Goal: Task Accomplishment & Management: Manage account settings

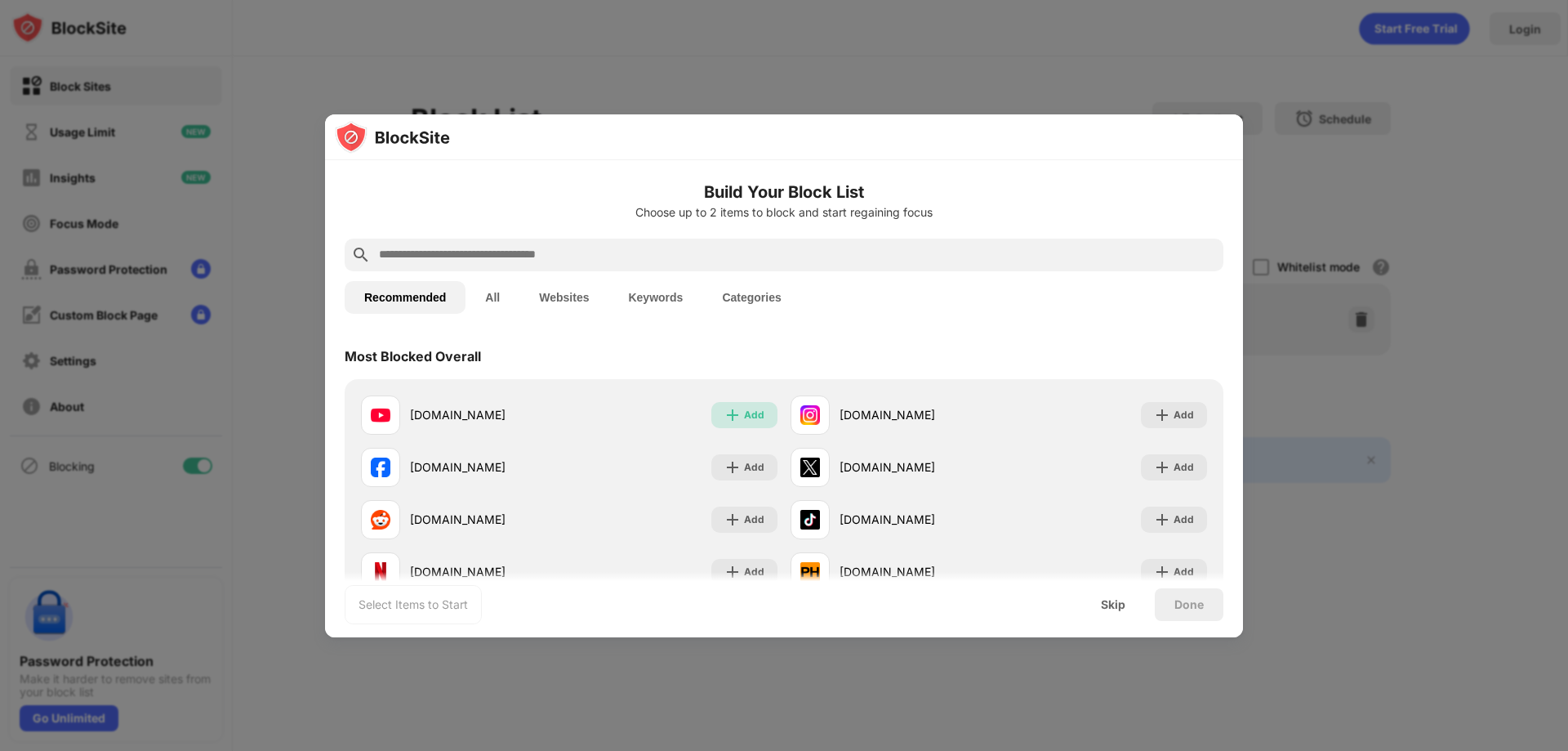
click at [748, 411] on div "Add" at bounding box center [754, 415] width 20 height 17
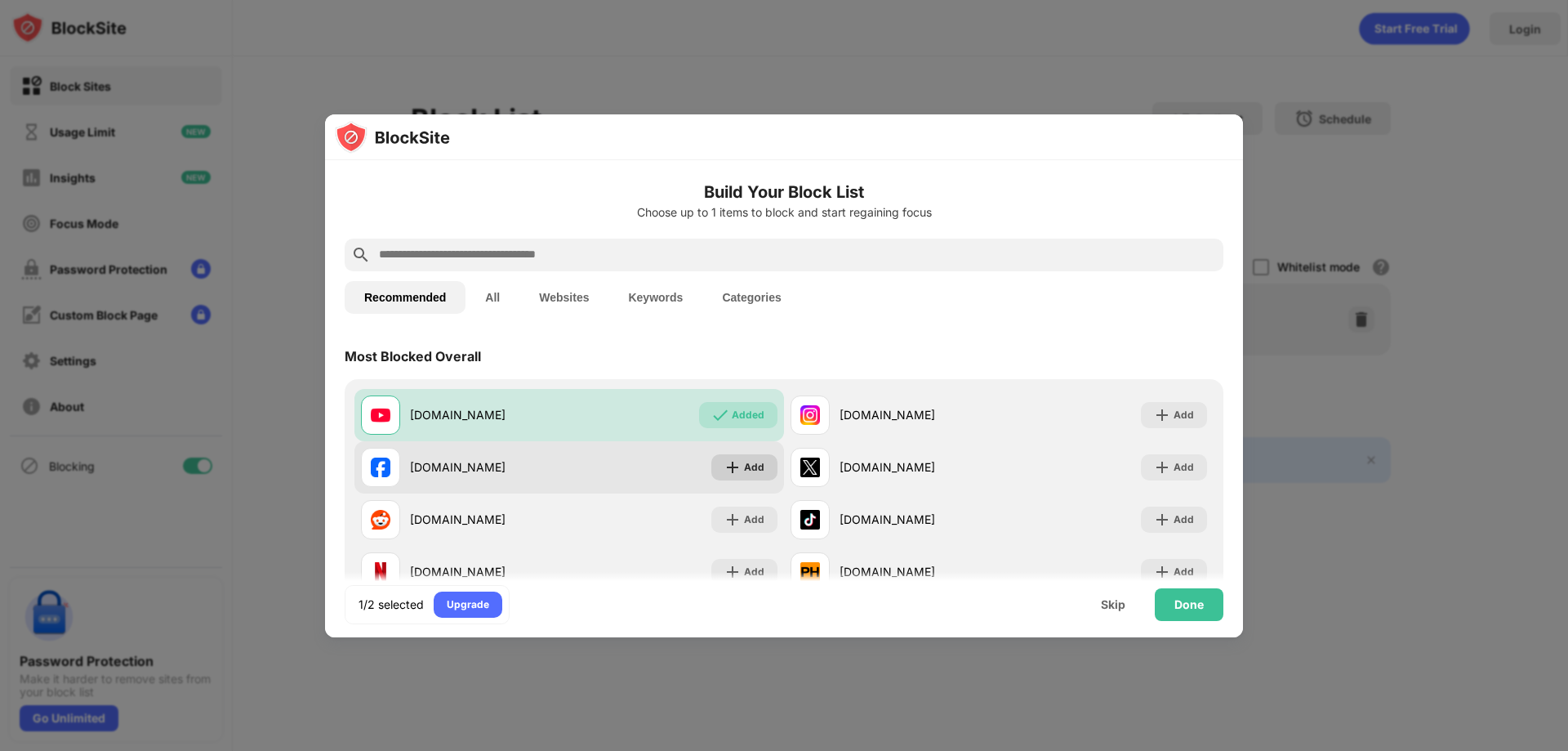
click at [747, 466] on div "Add" at bounding box center [754, 467] width 20 height 17
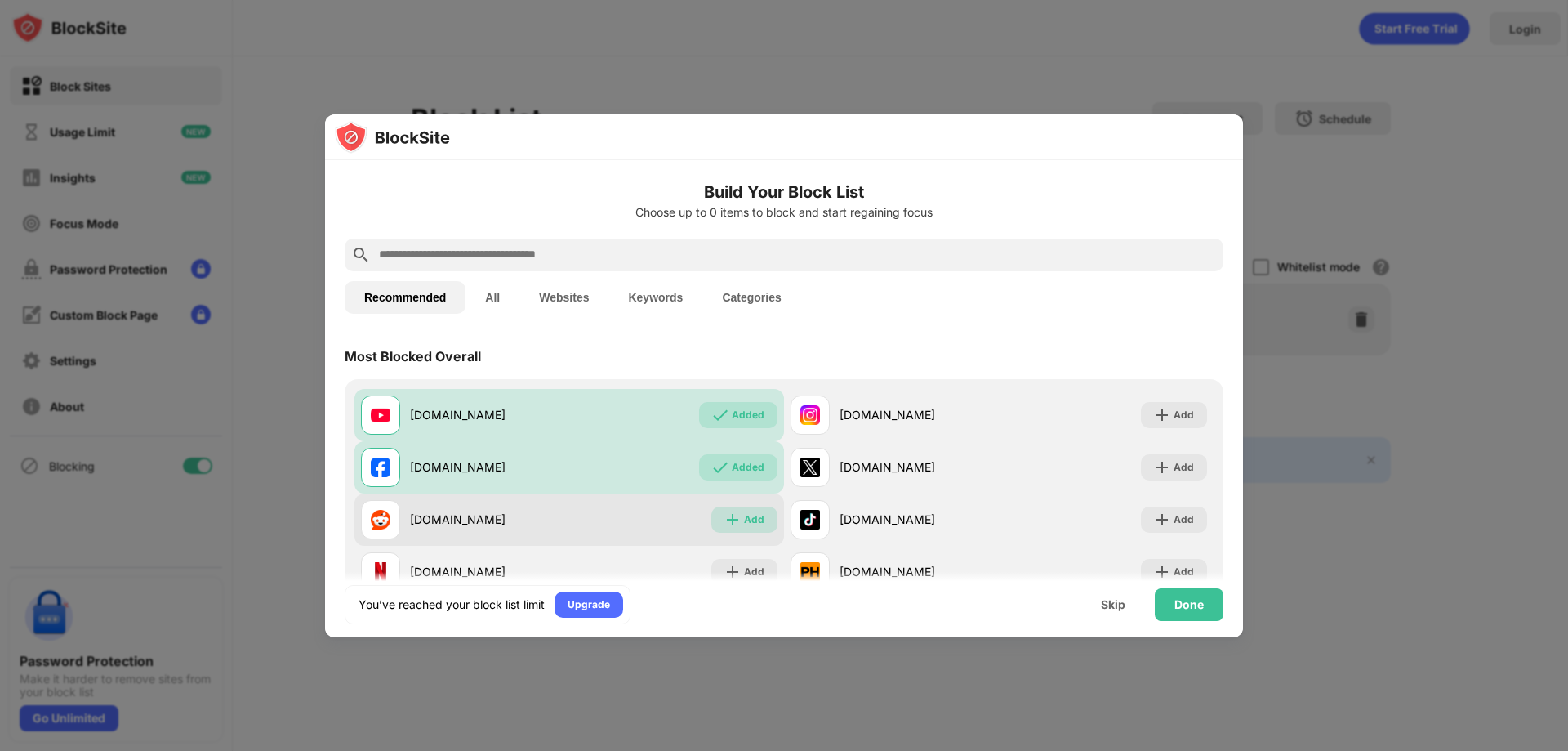
click at [762, 529] on div "Add" at bounding box center [745, 519] width 66 height 26
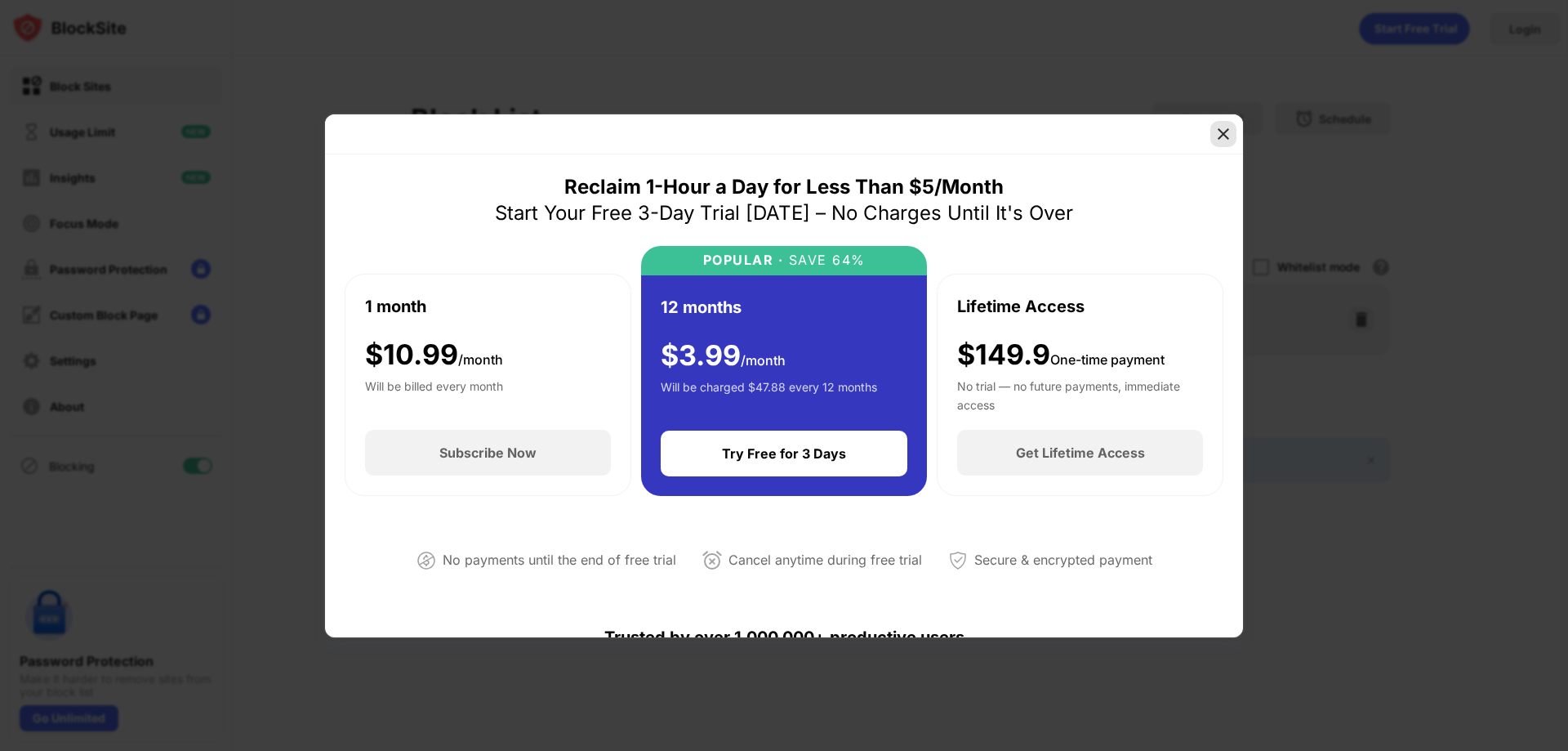
click at [1219, 129] on img at bounding box center [1224, 134] width 17 height 17
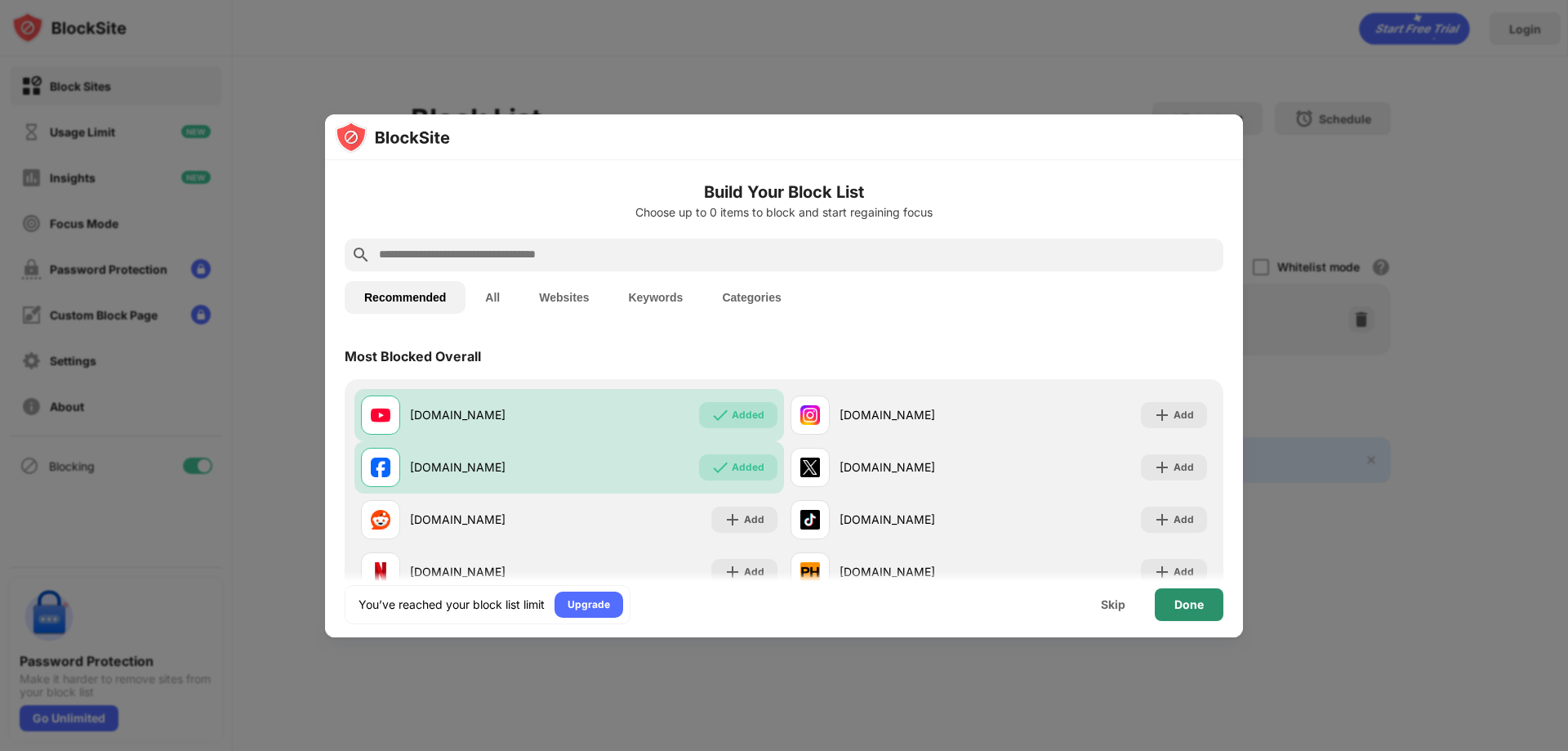
click at [1192, 610] on div "Done" at bounding box center [1190, 604] width 29 height 13
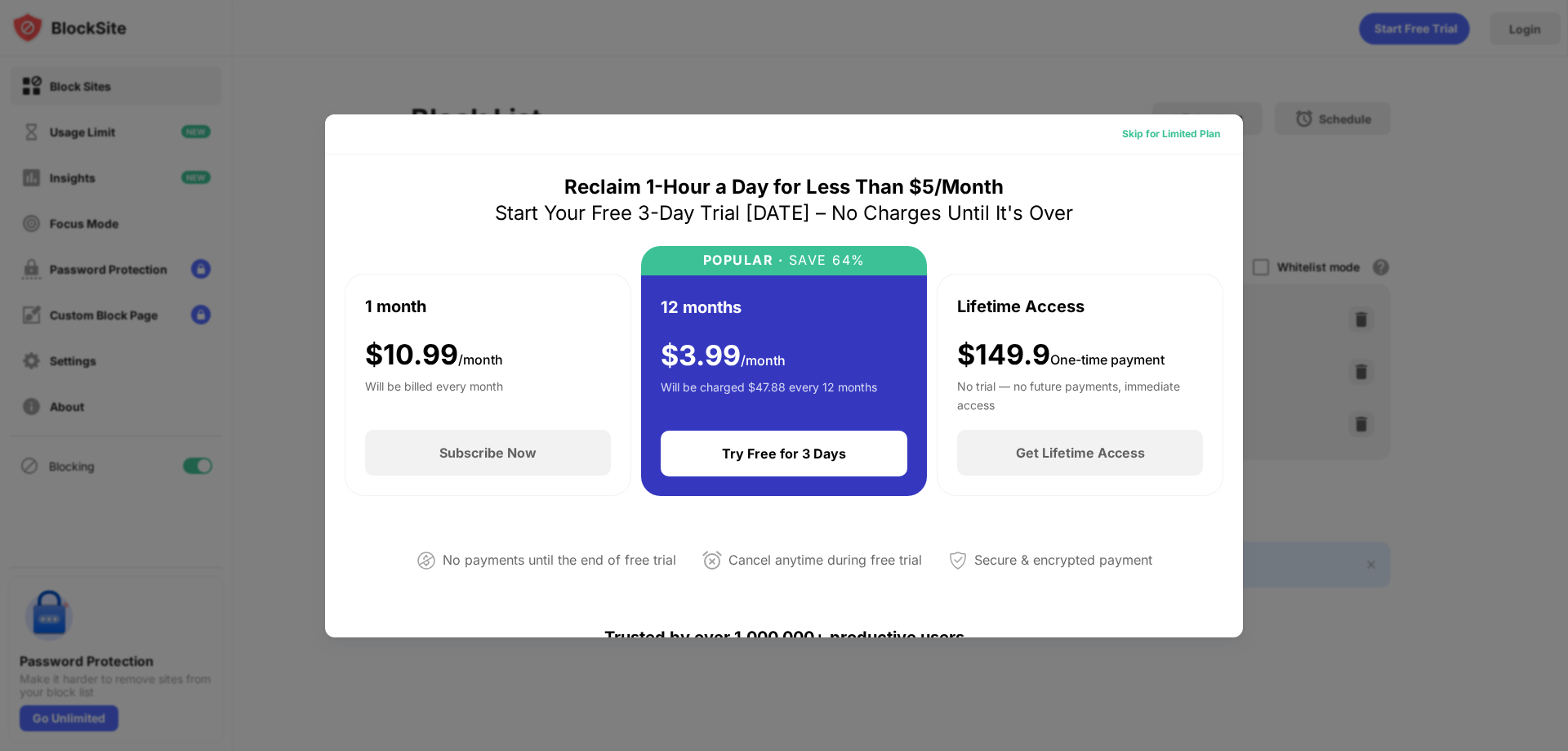
click at [1170, 135] on div "Skip for Limited Plan" at bounding box center [1171, 134] width 98 height 17
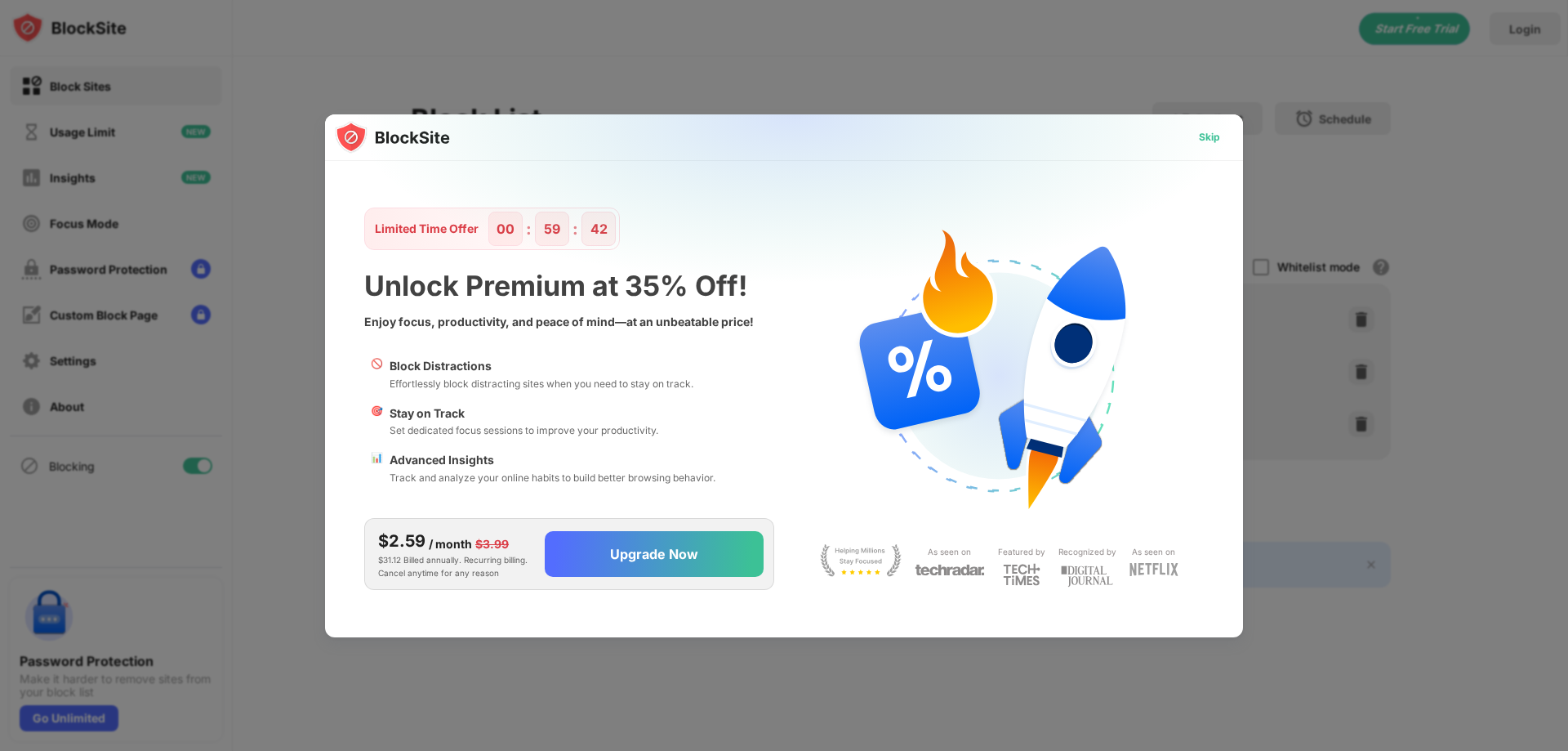
click at [1219, 129] on div "Skip" at bounding box center [1210, 137] width 21 height 17
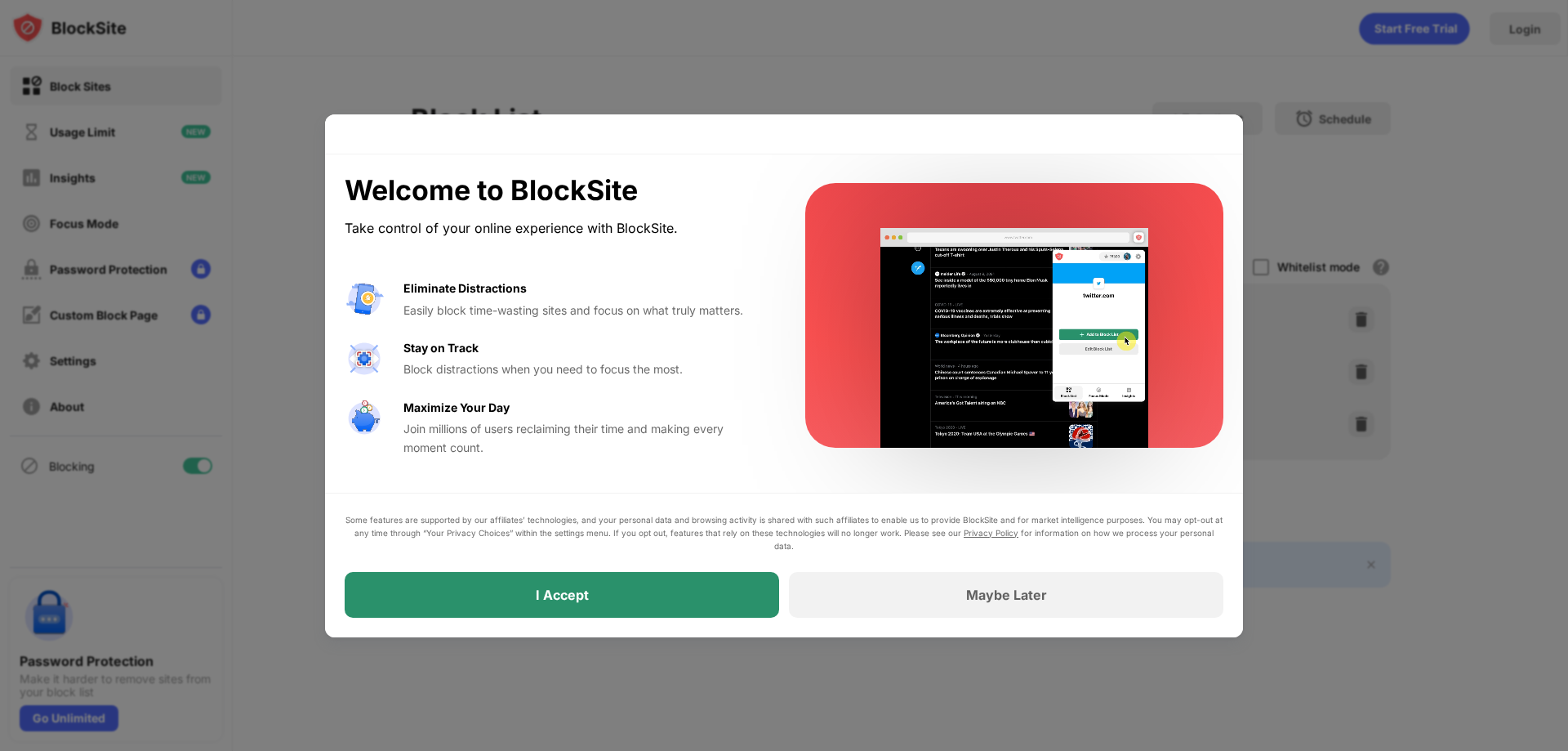
click at [616, 602] on div "I Accept" at bounding box center [563, 594] width 435 height 46
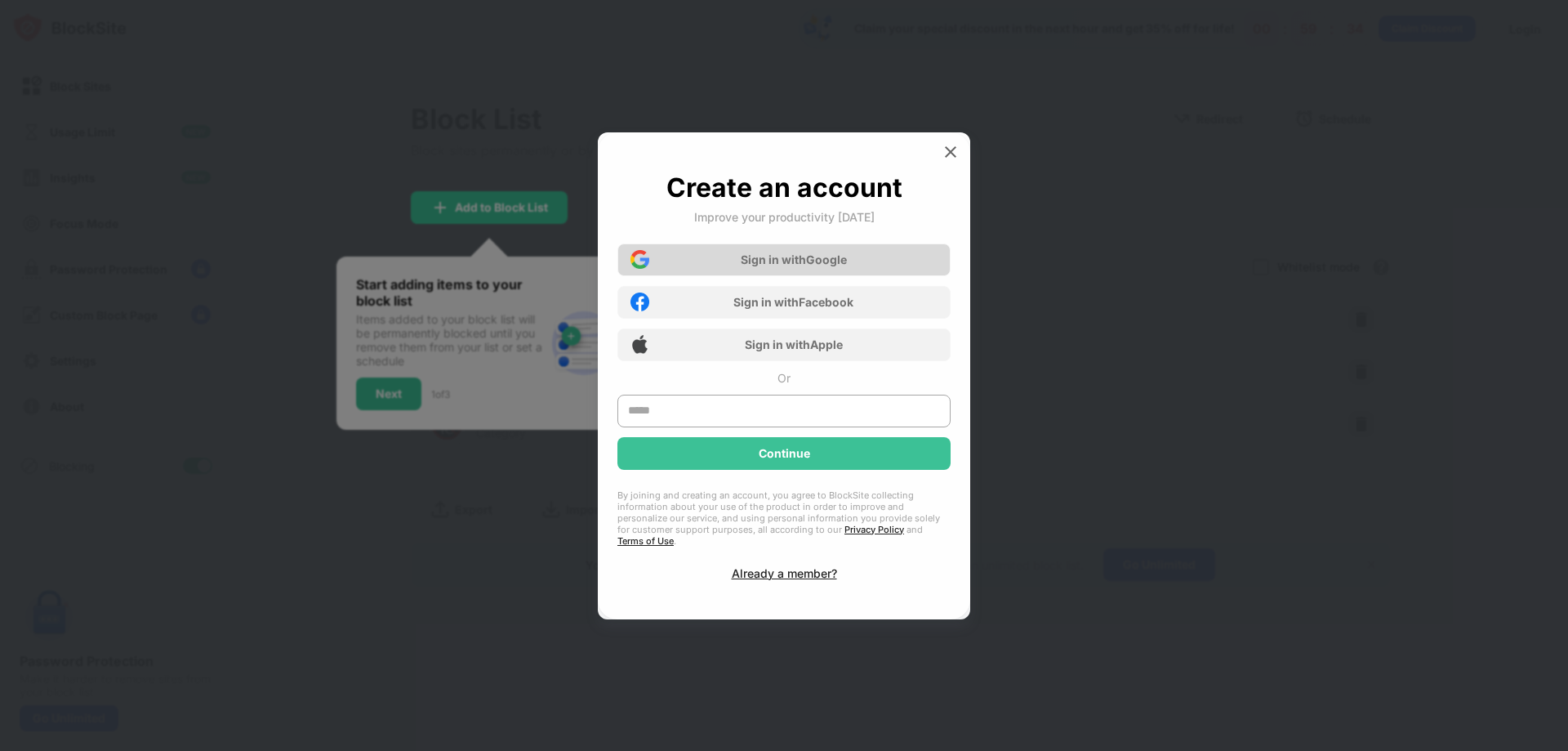
click at [846, 266] on div "Sign in with Google" at bounding box center [794, 259] width 106 height 14
click at [801, 420] on input "text" at bounding box center [784, 412] width 333 height 33
click at [804, 445] on div "Create an account Improve your productivity [DATE] Sign in with Google Sign in …" at bounding box center [784, 376] width 333 height 409
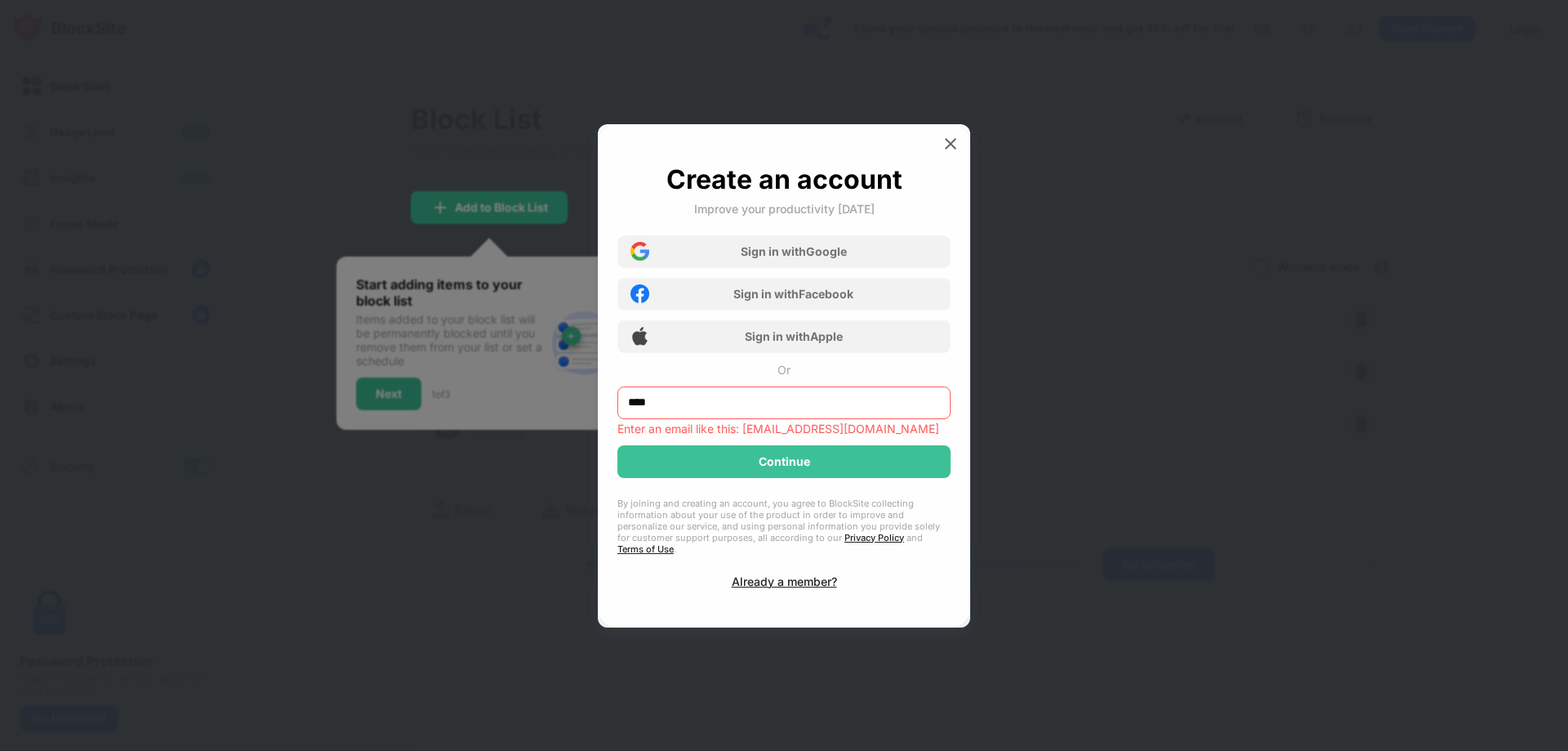
click at [821, 418] on input "****" at bounding box center [784, 403] width 333 height 33
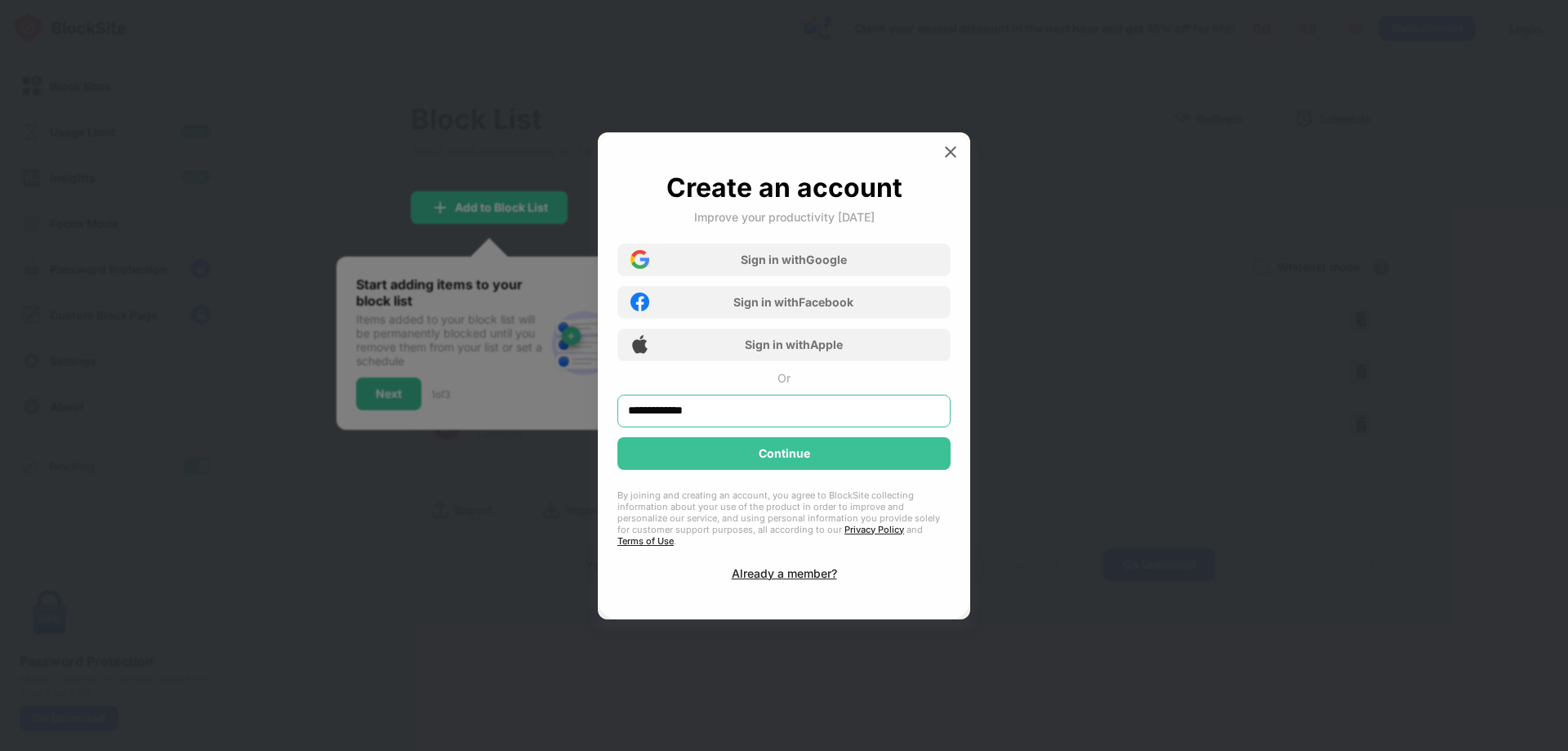
click at [821, 418] on input "**********" at bounding box center [784, 412] width 333 height 33
type input "**********"
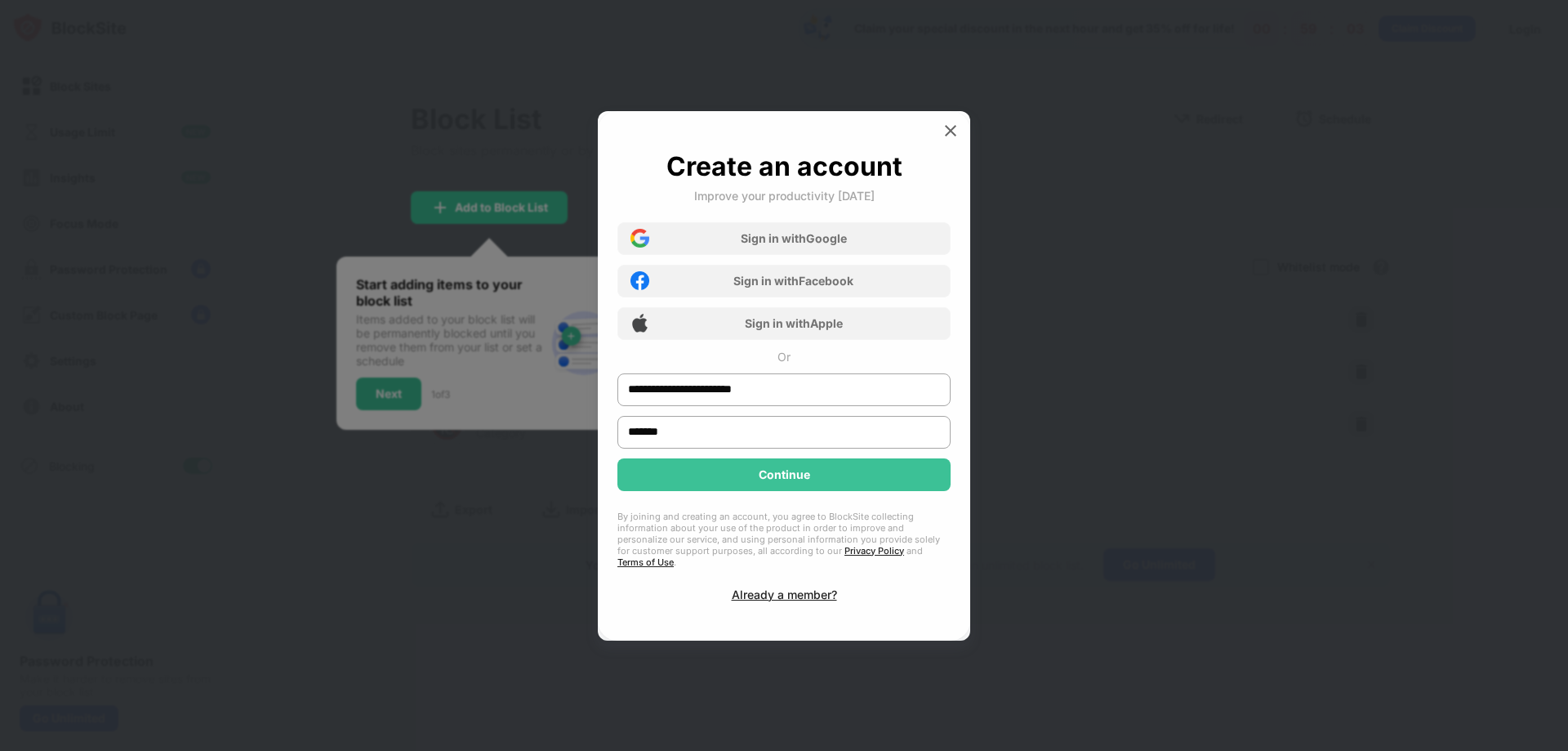
type input "*******"
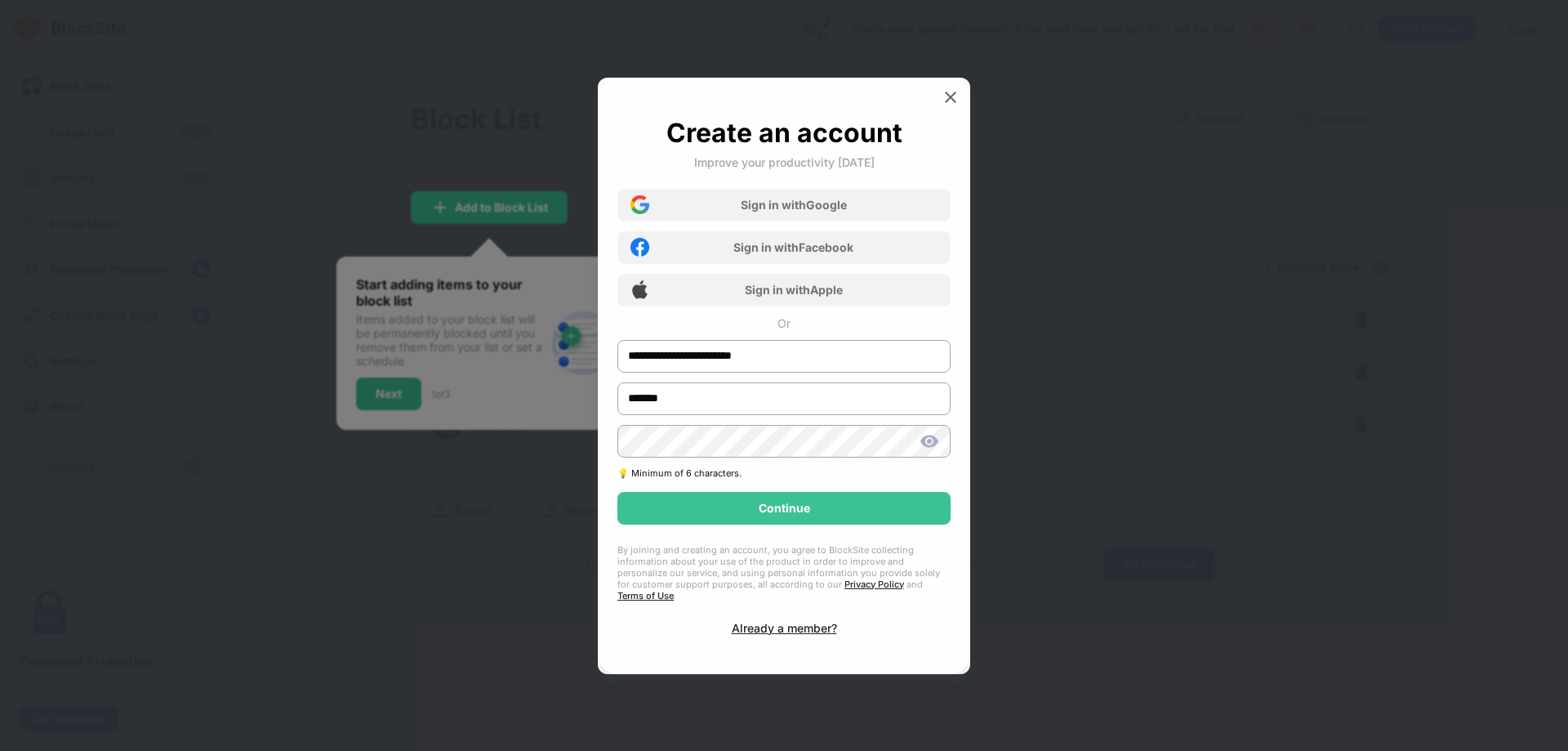
click at [932, 446] on img at bounding box center [929, 441] width 20 height 20
click at [916, 512] on div "Continue" at bounding box center [784, 508] width 333 height 33
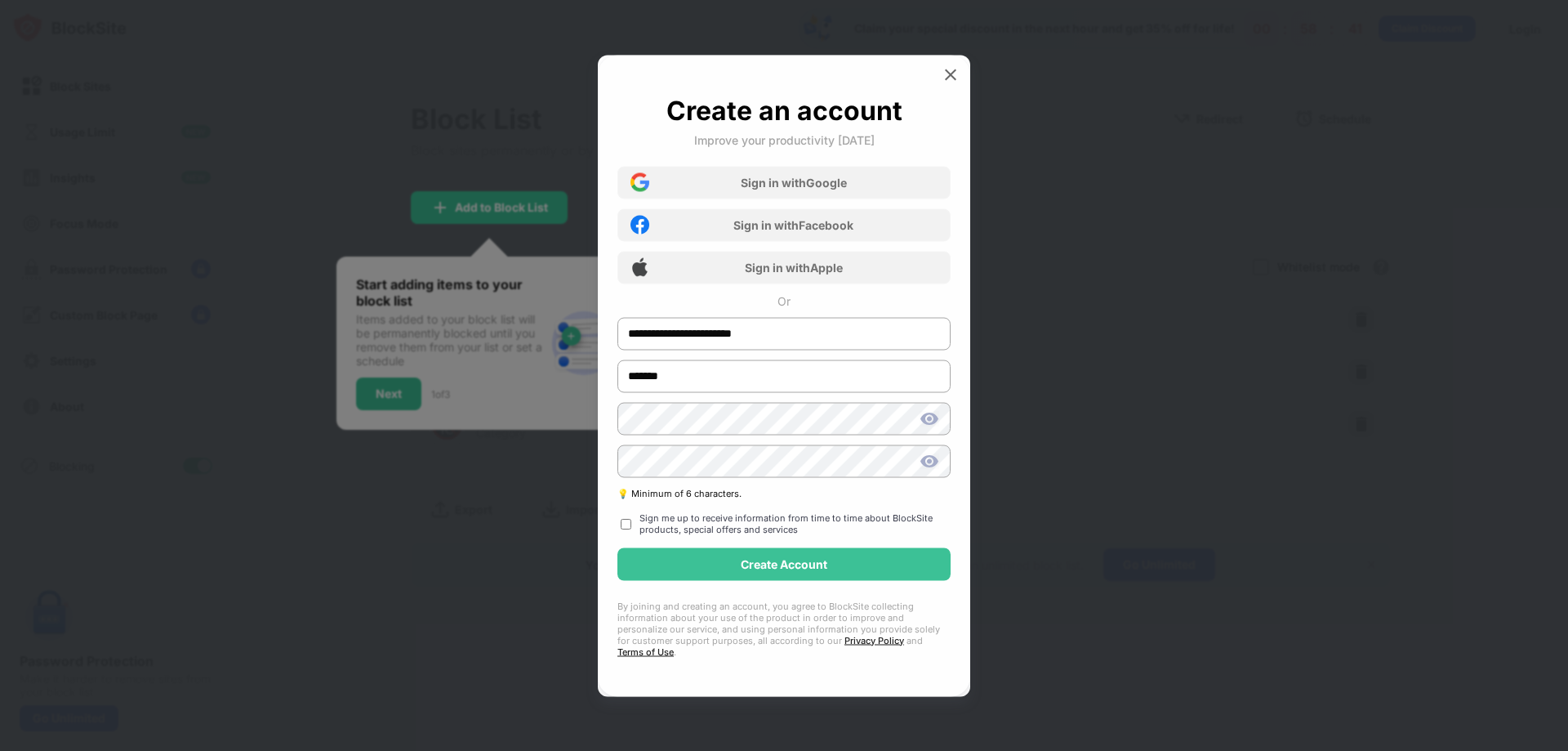
click at [896, 587] on div "**********" at bounding box center [784, 375] width 333 height 563
click at [890, 577] on div "Create Account" at bounding box center [784, 564] width 333 height 33
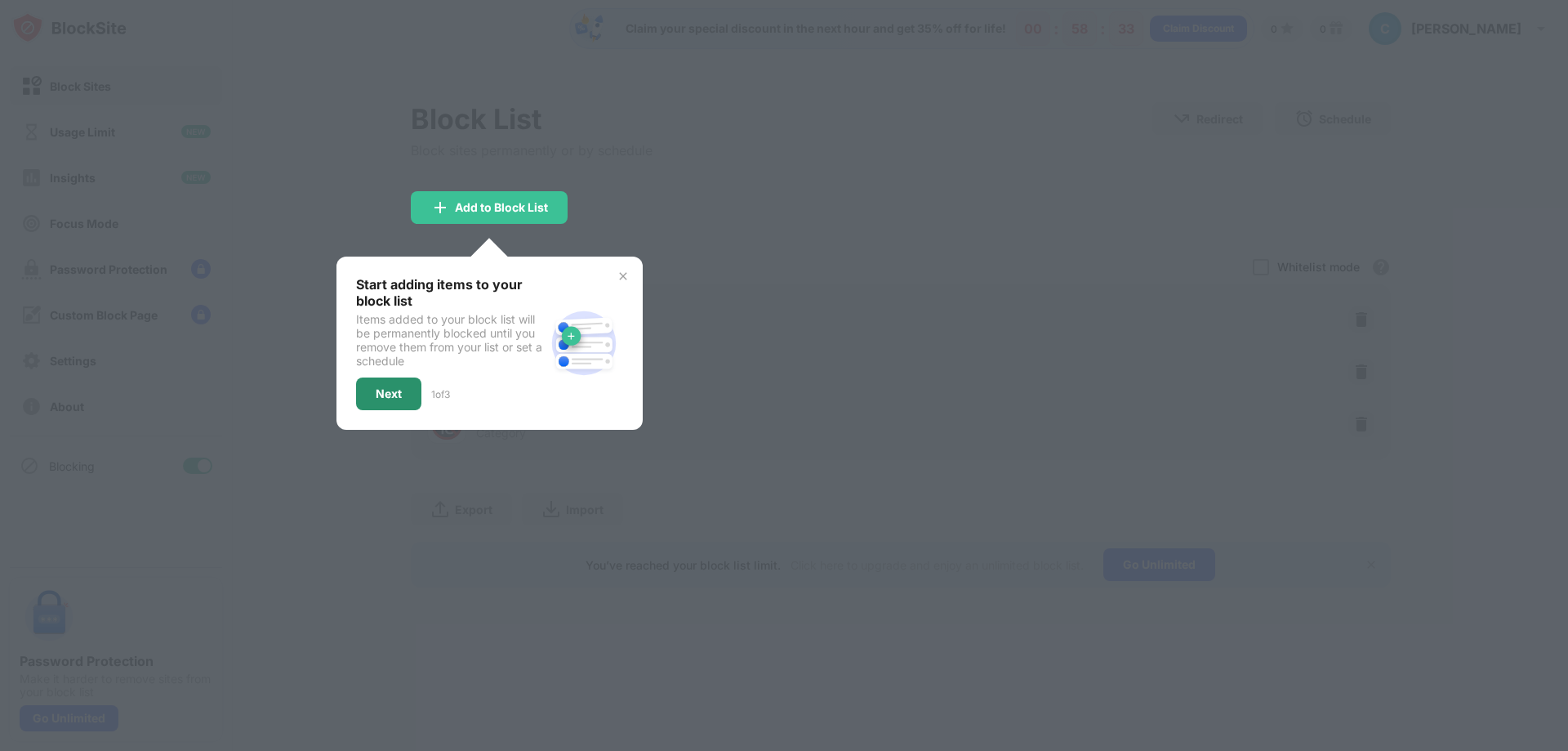
click at [393, 395] on div "Next" at bounding box center [388, 393] width 26 height 13
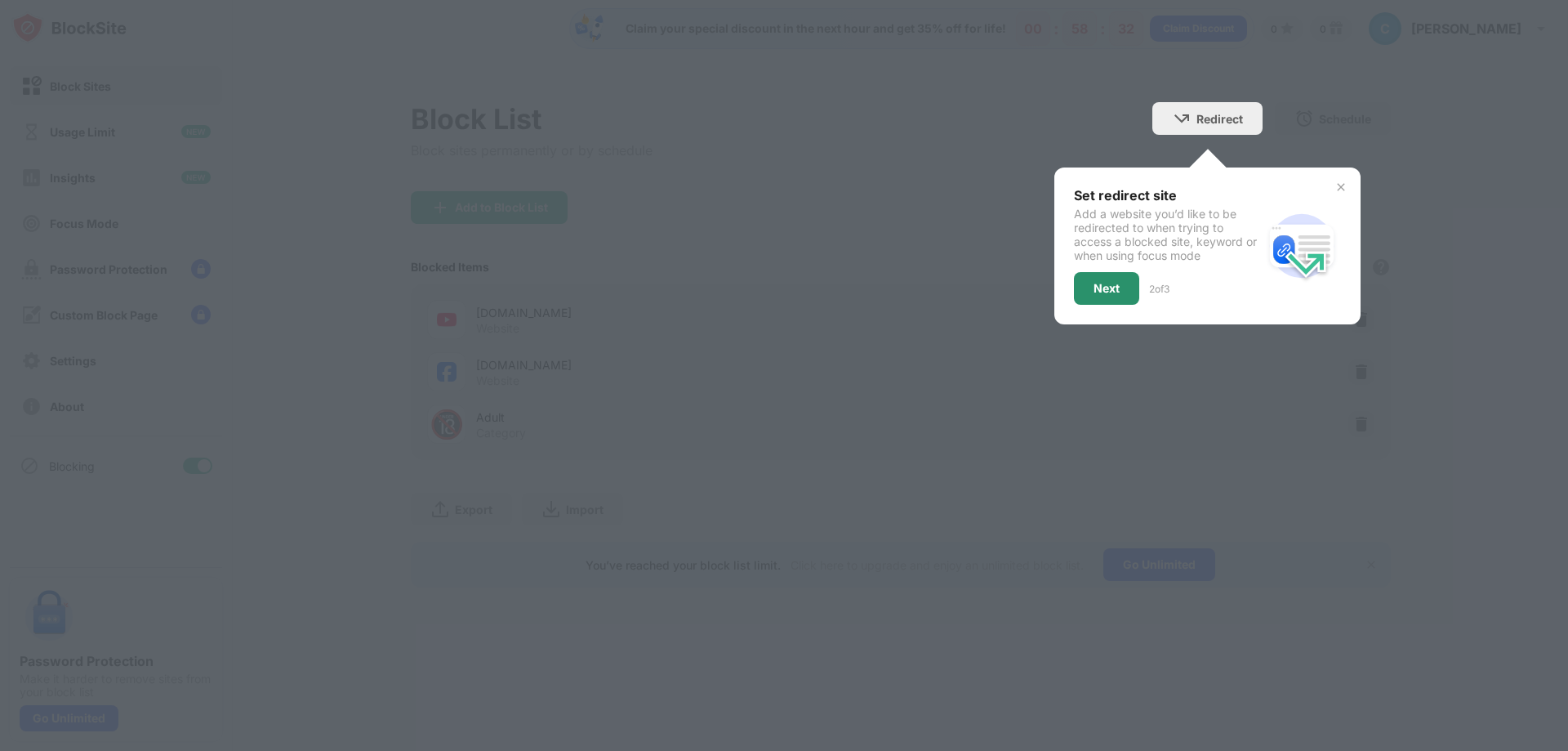
click at [1111, 295] on div "Next" at bounding box center [1107, 288] width 26 height 13
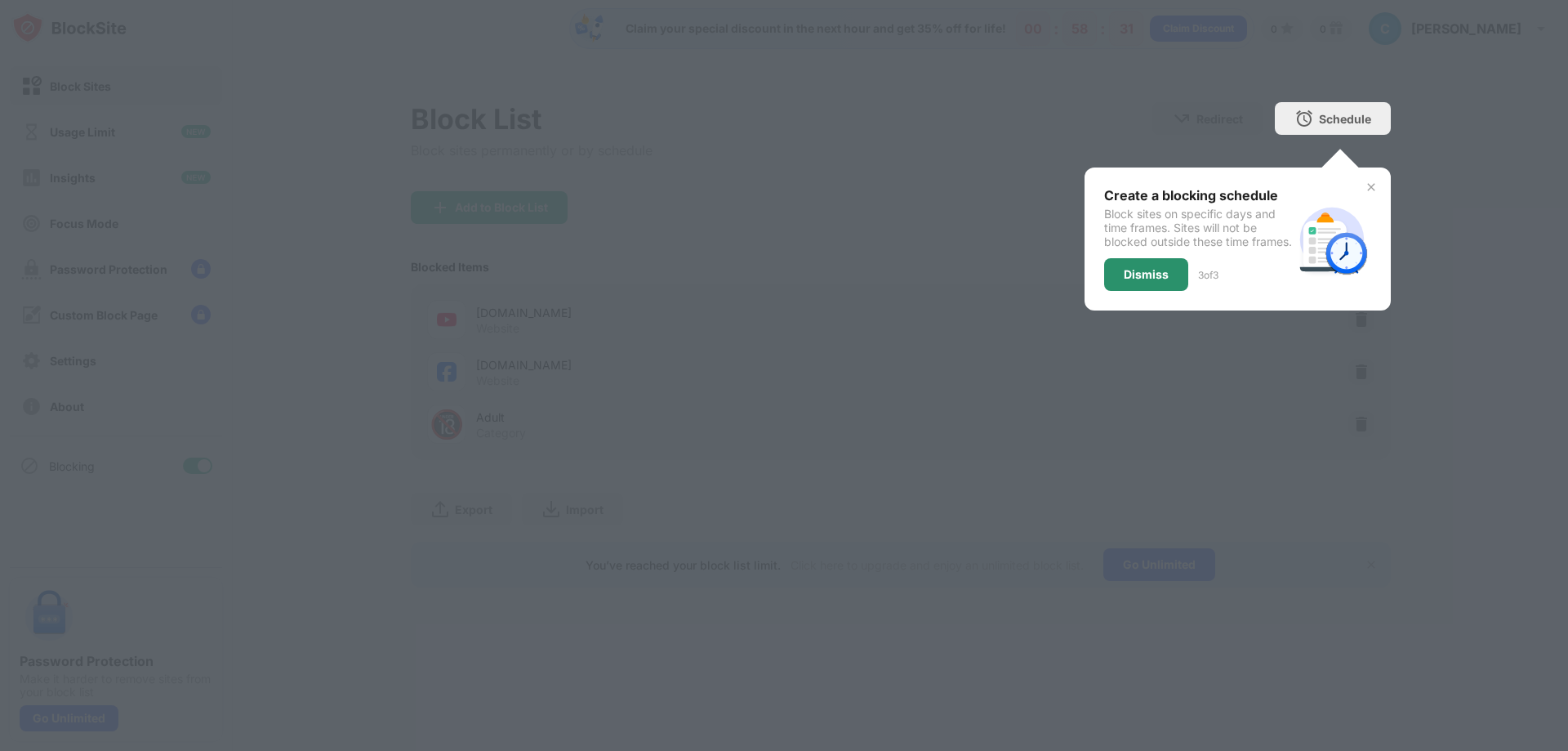
click at [1144, 281] on div "Dismiss" at bounding box center [1147, 274] width 45 height 13
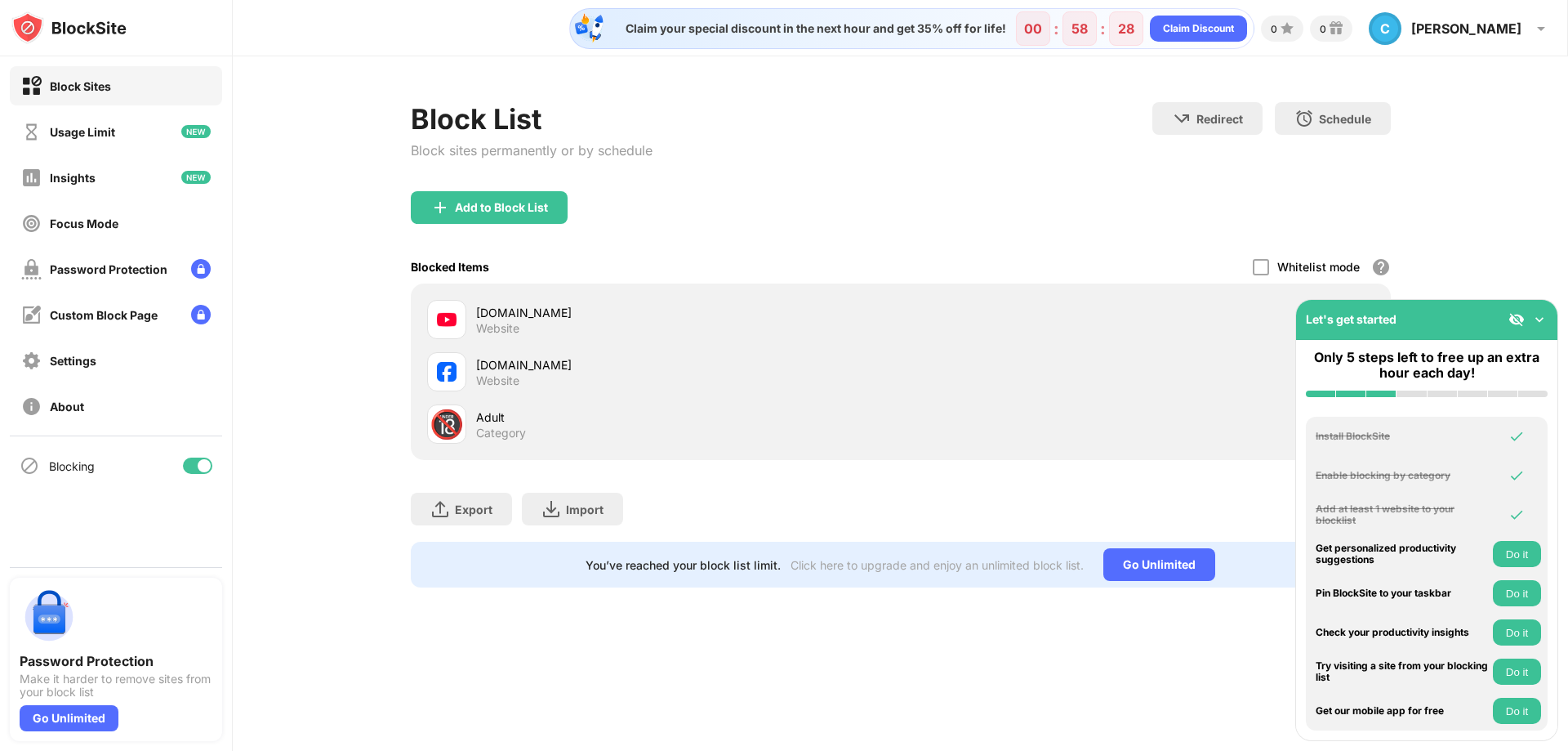
click at [716, 209] on div "Add to Block List" at bounding box center [900, 220] width 980 height 59
click at [509, 201] on div "Add to Block List" at bounding box center [502, 207] width 94 height 13
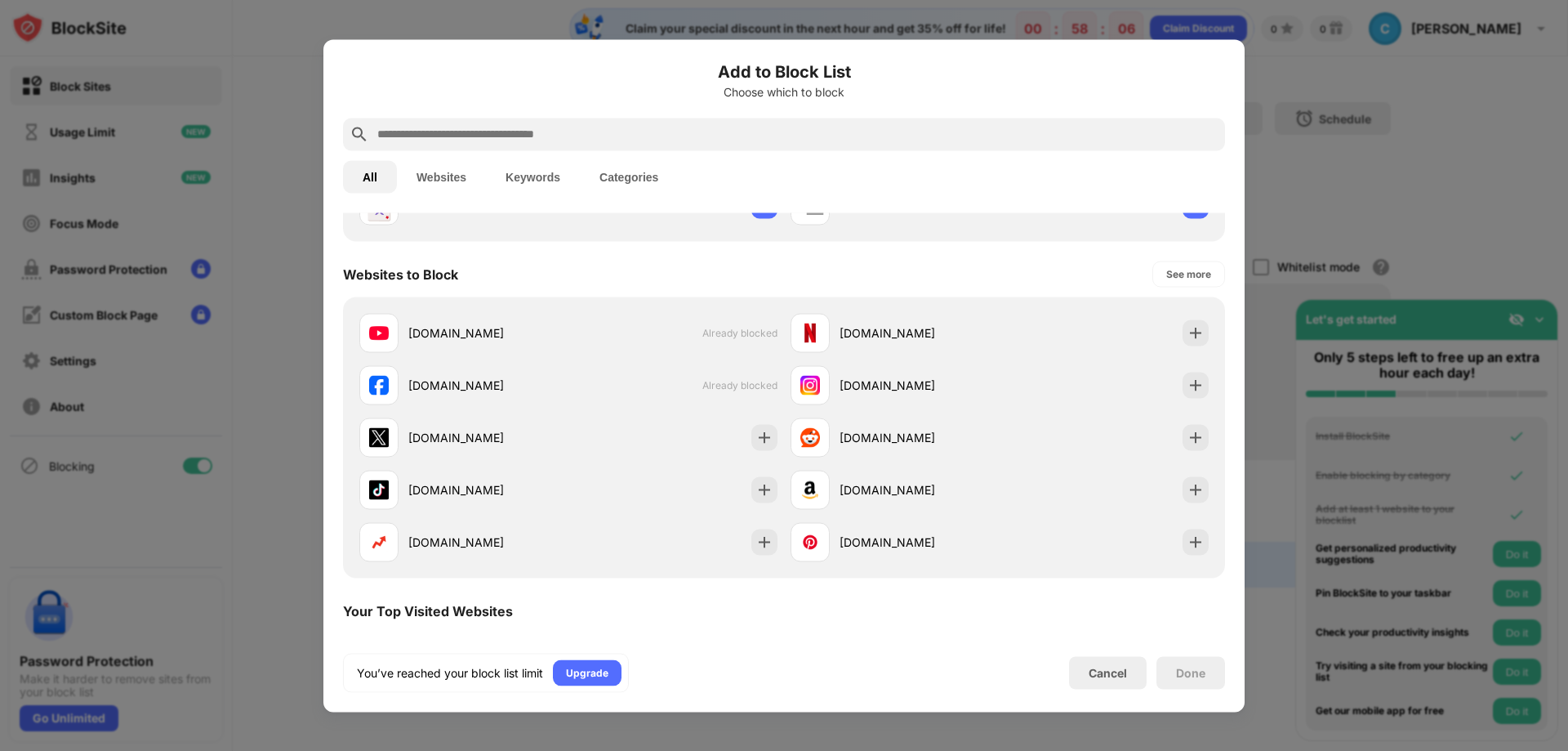
scroll to position [409, 0]
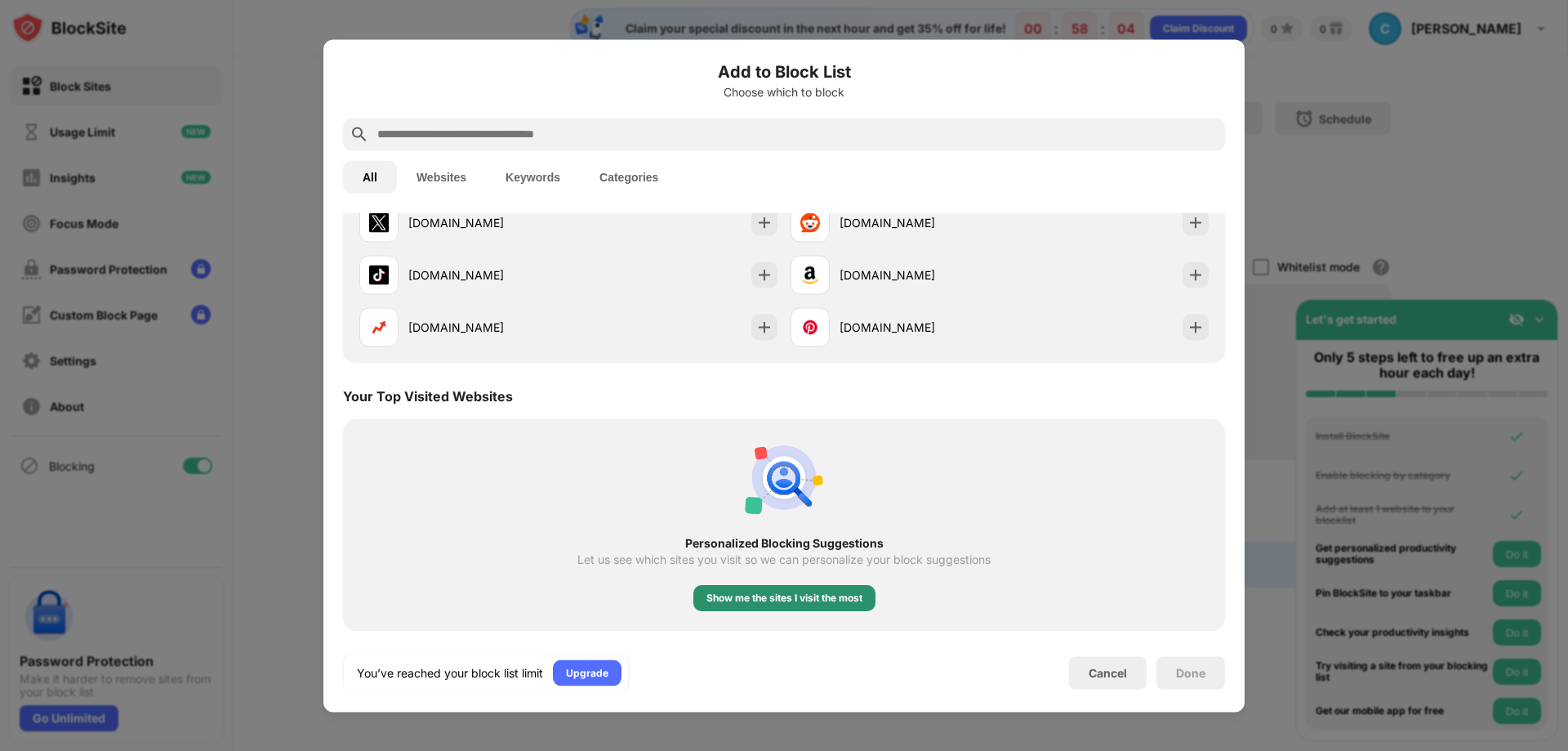
click at [830, 604] on div "Show me the sites I visit the most" at bounding box center [785, 598] width 156 height 17
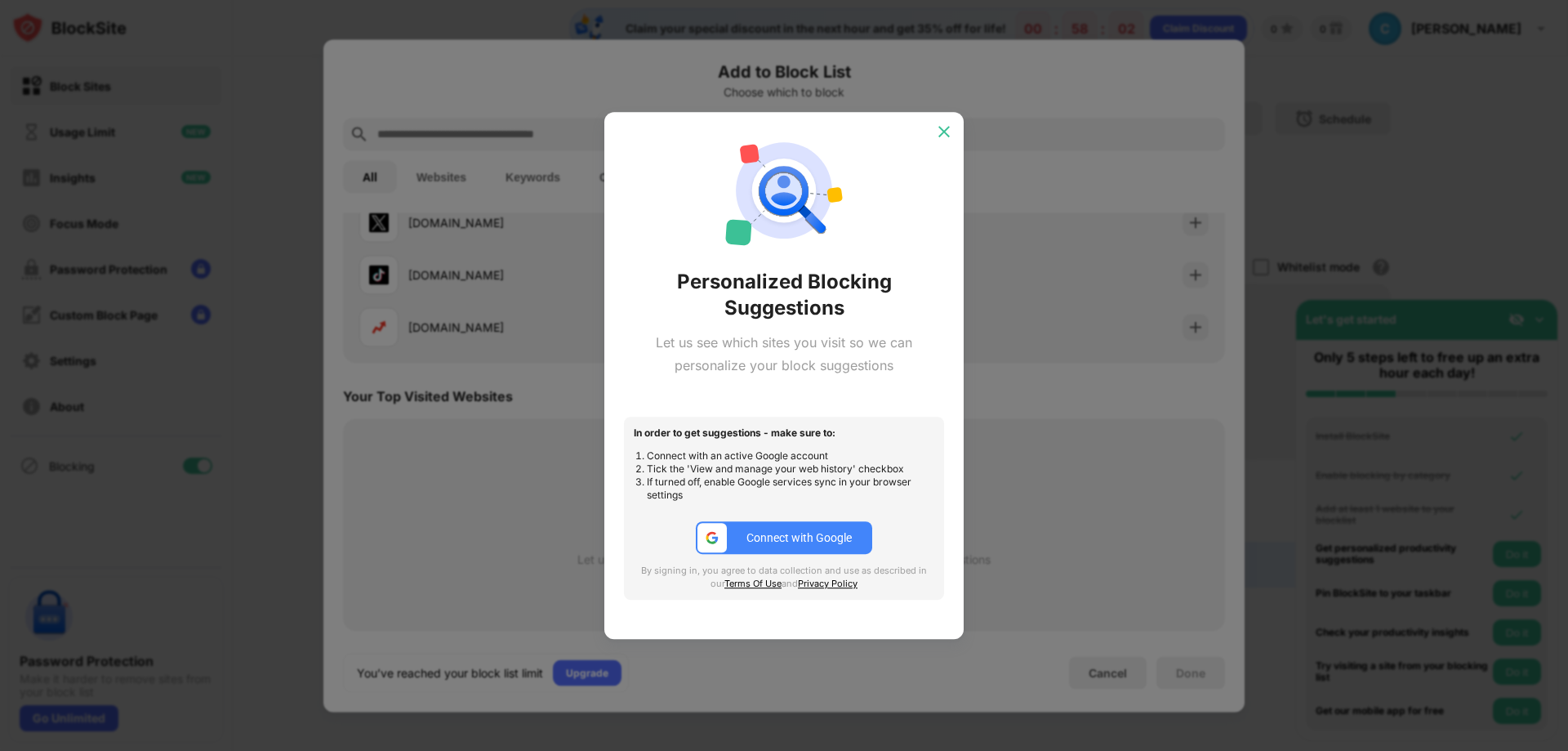
click at [940, 125] on img at bounding box center [944, 132] width 17 height 17
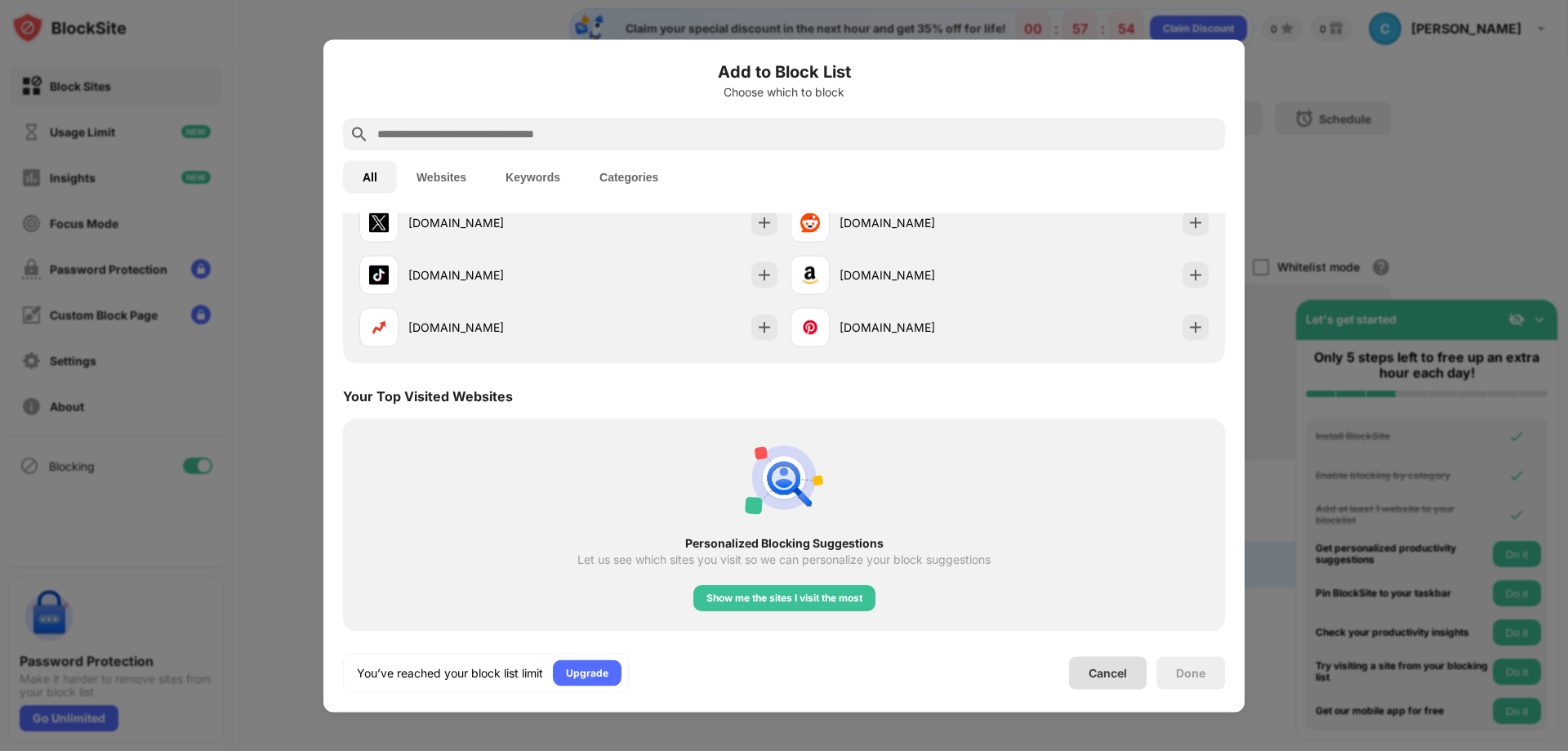
click at [1126, 667] on div "Cancel" at bounding box center [1108, 673] width 38 height 14
